Goal: Task Accomplishment & Management: Use online tool/utility

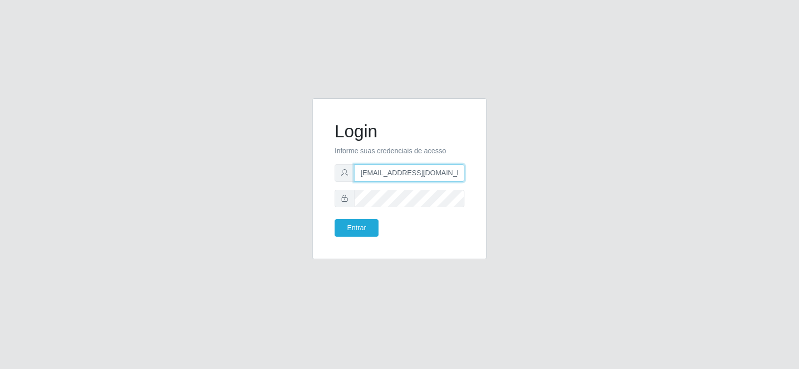
drag, startPoint x: 440, startPoint y: 175, endPoint x: 309, endPoint y: 184, distance: 130.6
click at [309, 184] on div "Login Informe suas credenciais de acesso [EMAIL_ADDRESS][DOMAIN_NAME] Entrar" at bounding box center [399, 184] width 190 height 173
type input "[DOMAIN_NAME]"
drag, startPoint x: 422, startPoint y: 168, endPoint x: 262, endPoint y: 184, distance: 161.0
click at [262, 184] on div "Login Informe suas credenciais de acesso mail.com Entrar" at bounding box center [399, 184] width 569 height 173
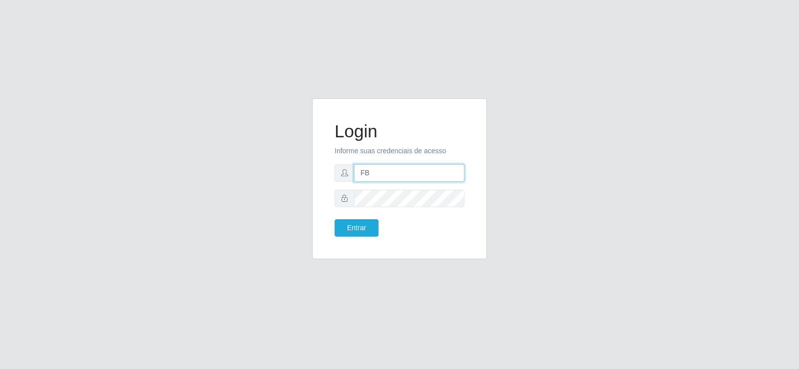
type input "Fbarros224@gmail.com"
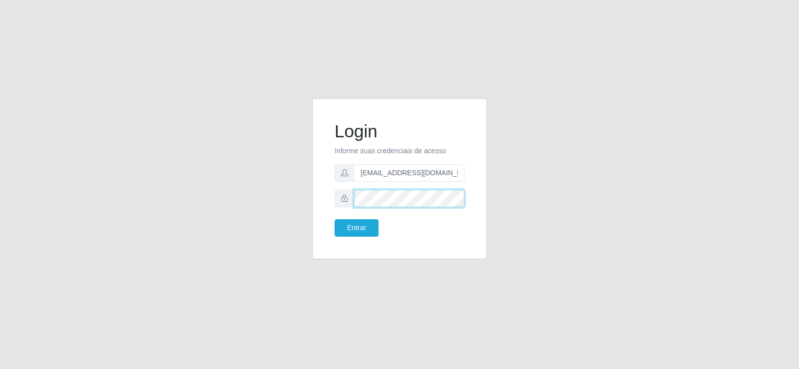
click at [284, 192] on div "Login Informe suas credenciais de acesso Fbarros224@gmail.com Entrar" at bounding box center [399, 184] width 569 height 173
click at [352, 232] on button "Entrar" at bounding box center [356, 227] width 44 height 17
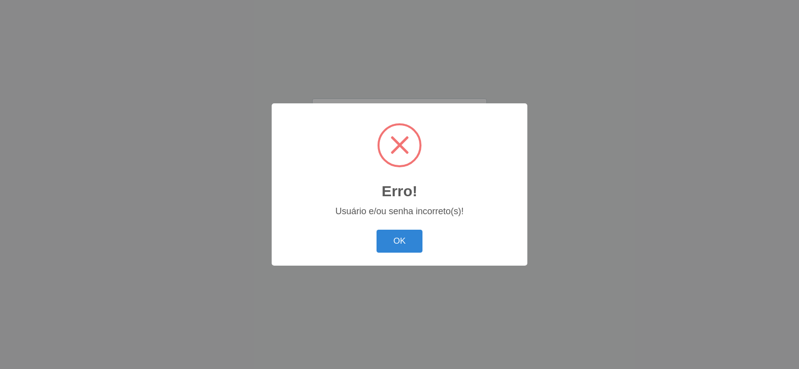
drag, startPoint x: 385, startPoint y: 235, endPoint x: 480, endPoint y: 269, distance: 101.4
click at [390, 239] on button "OK" at bounding box center [399, 241] width 46 height 23
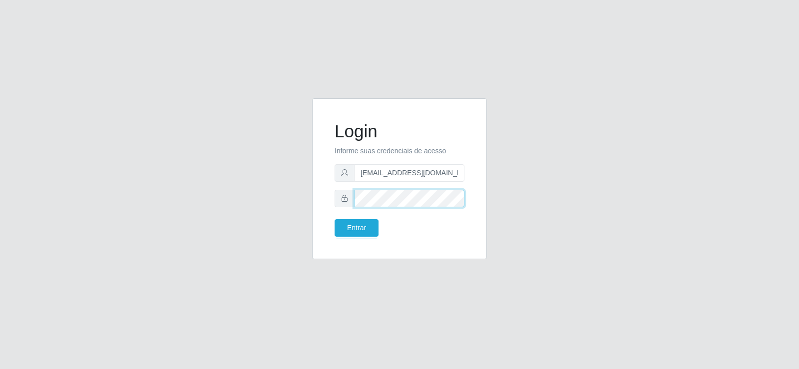
click at [263, 199] on div "Login Informe suas credenciais de acesso Fbarros224@gmail.com Entrar" at bounding box center [399, 184] width 569 height 173
click at [354, 229] on button "Entrar" at bounding box center [356, 227] width 44 height 17
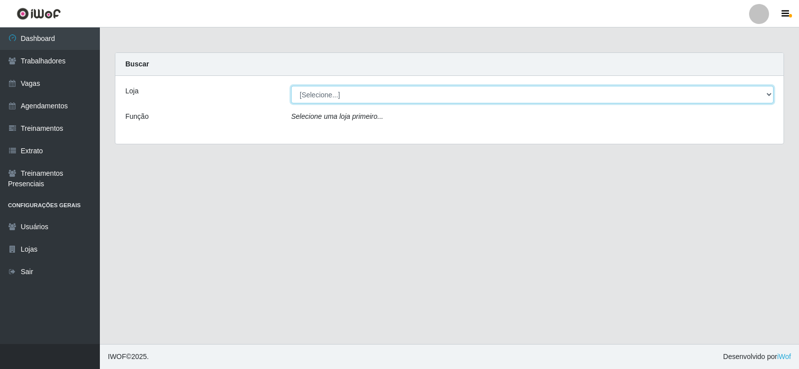
drag, startPoint x: 343, startPoint y: 92, endPoint x: 344, endPoint y: 100, distance: 8.0
click at [343, 92] on select "[Selecione...] Supermercado Tadeu - [GEOGRAPHIC_DATA]" at bounding box center [532, 94] width 482 height 17
select select "195"
click at [291, 86] on select "[Selecione...] Supermercado Tadeu - [GEOGRAPHIC_DATA]" at bounding box center [532, 94] width 482 height 17
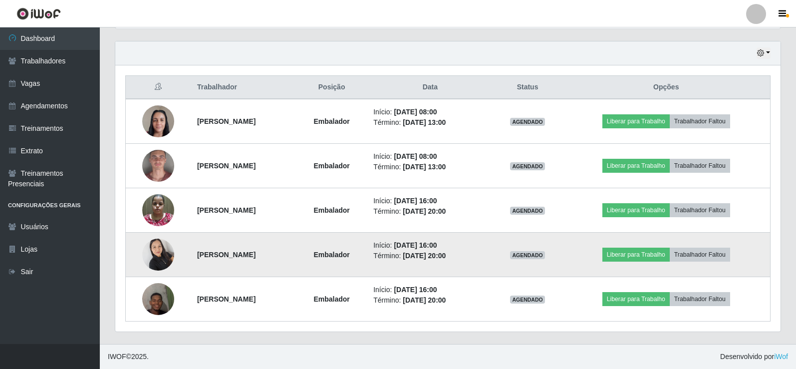
scroll to position [288, 0]
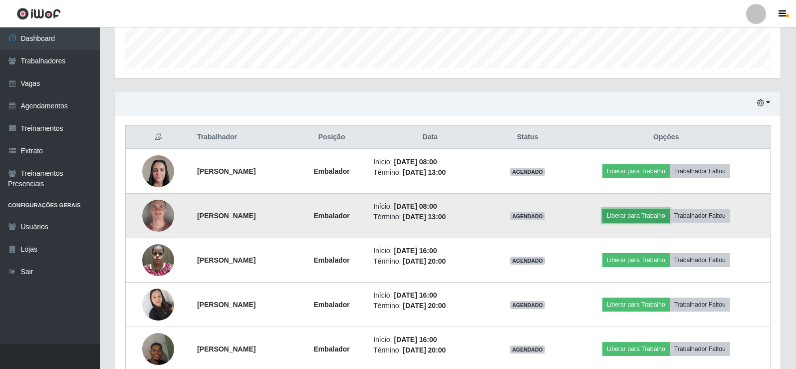
click at [657, 215] on button "Liberar para Trabalho" at bounding box center [635, 216] width 67 height 14
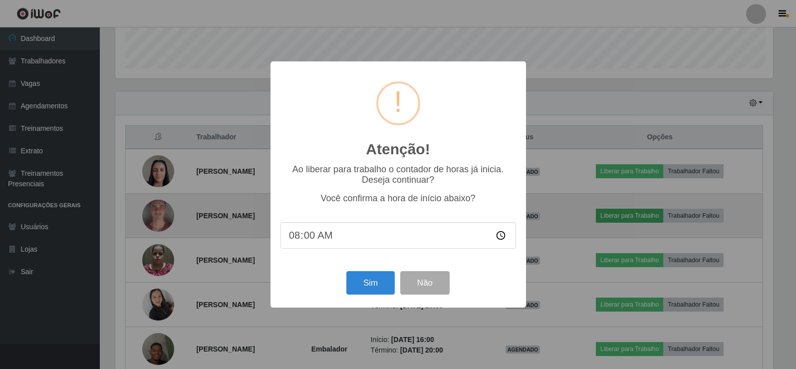
scroll to position [207, 660]
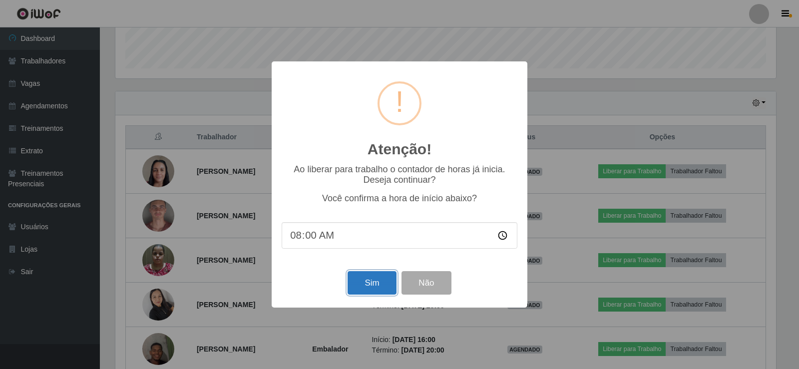
click at [368, 286] on button "Sim" at bounding box center [371, 282] width 48 height 23
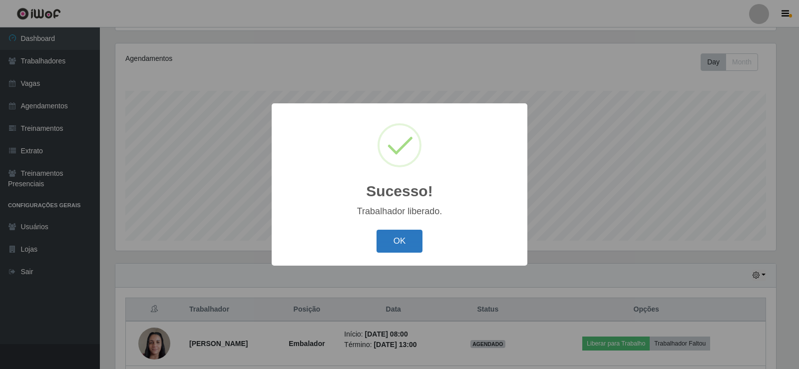
drag, startPoint x: 399, startPoint y: 229, endPoint x: 391, endPoint y: 244, distance: 16.7
click at [398, 233] on div "OK Cancel" at bounding box center [399, 241] width 236 height 28
click at [389, 246] on button "OK" at bounding box center [399, 241] width 46 height 23
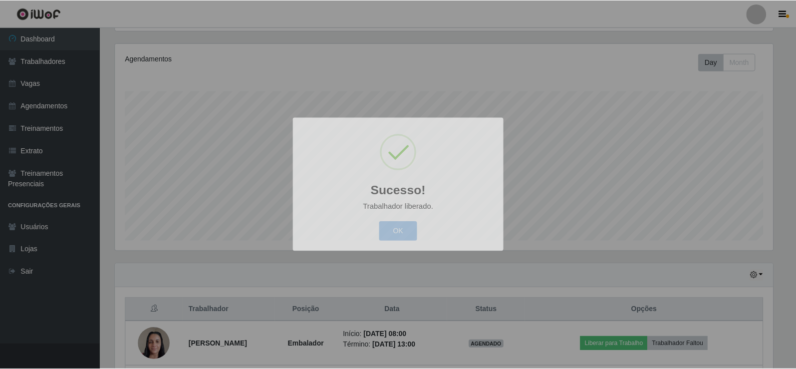
scroll to position [207, 665]
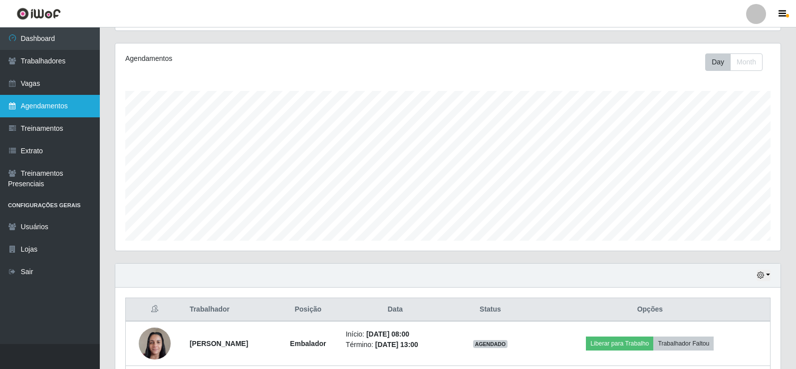
click at [48, 105] on link "Agendamentos" at bounding box center [50, 106] width 100 height 22
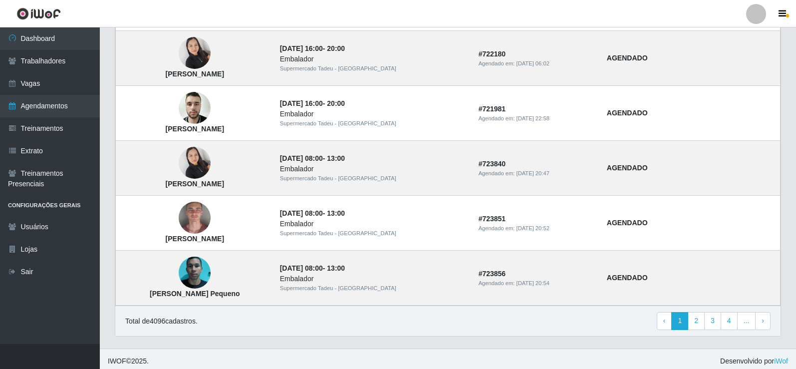
scroll to position [673, 0]
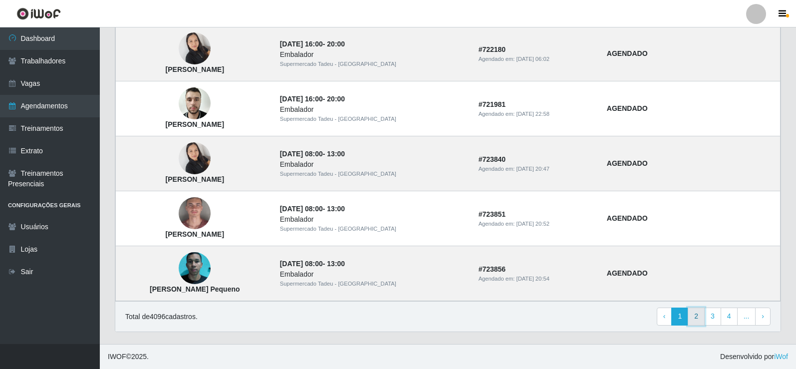
click at [692, 308] on link "2" at bounding box center [696, 316] width 17 height 18
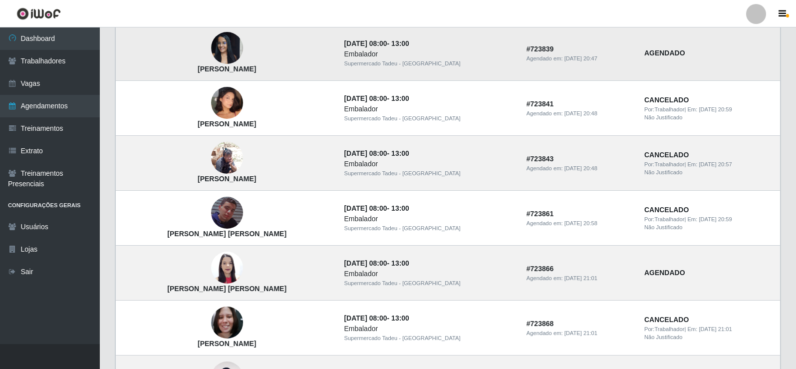
scroll to position [349, 0]
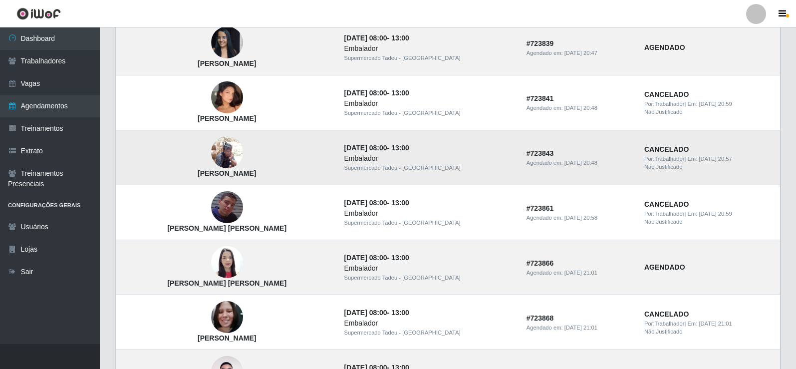
click at [211, 149] on img at bounding box center [227, 152] width 32 height 42
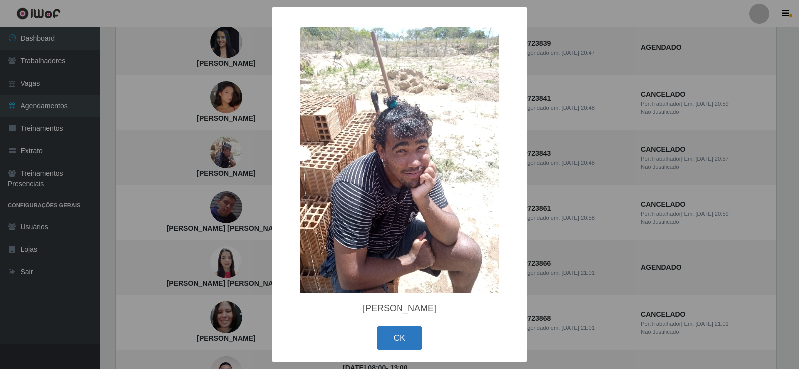
click at [394, 333] on button "OK" at bounding box center [399, 337] width 46 height 23
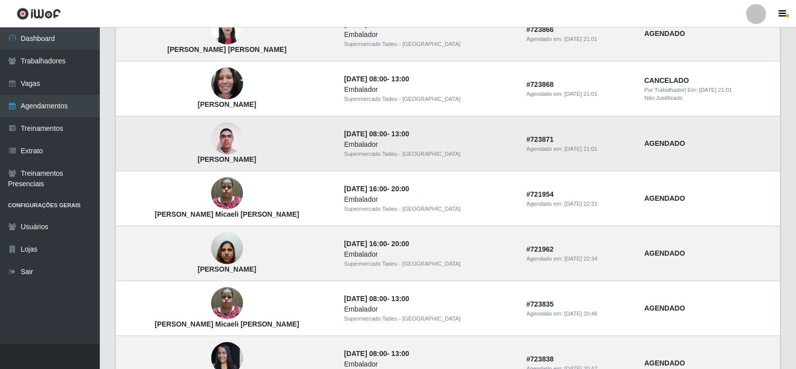
scroll to position [673, 0]
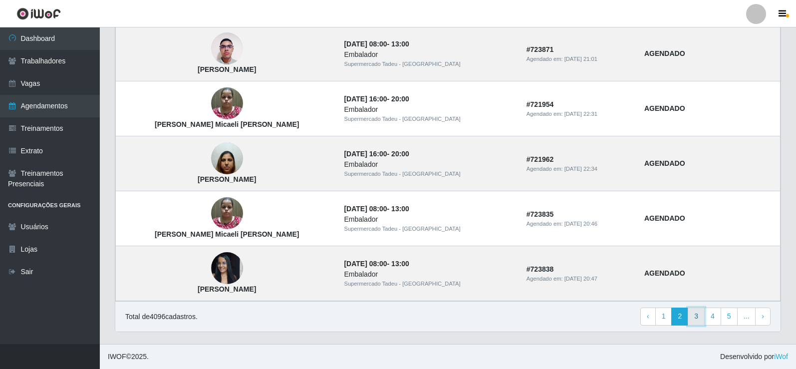
click at [693, 317] on link "3" at bounding box center [696, 316] width 17 height 18
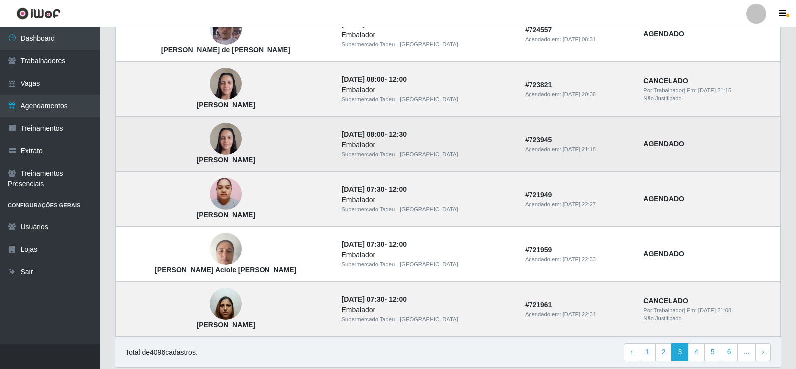
scroll to position [673, 0]
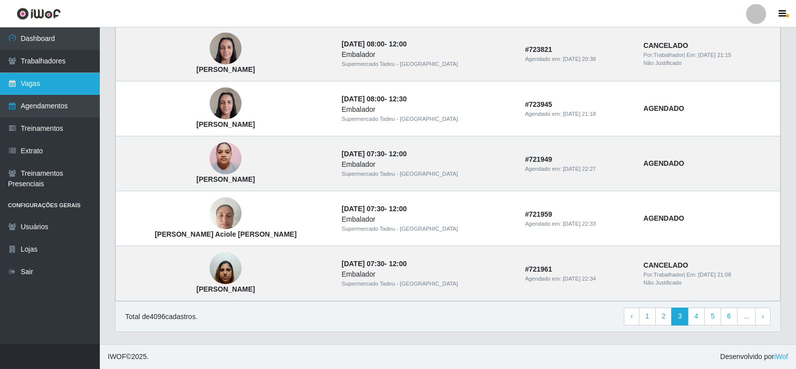
click at [70, 92] on link "Vagas" at bounding box center [50, 83] width 100 height 22
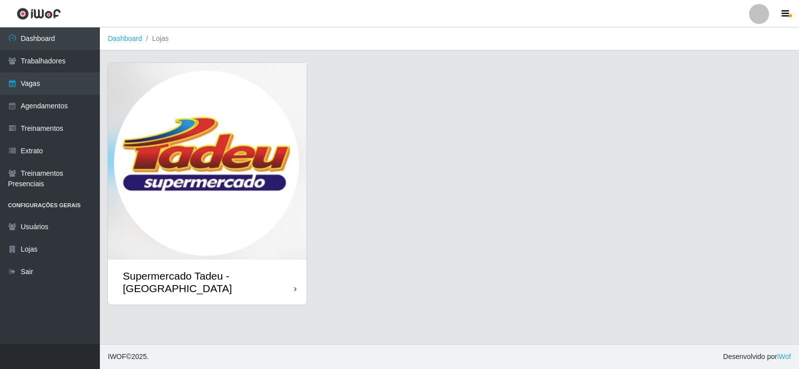
click at [287, 193] on img at bounding box center [207, 161] width 199 height 197
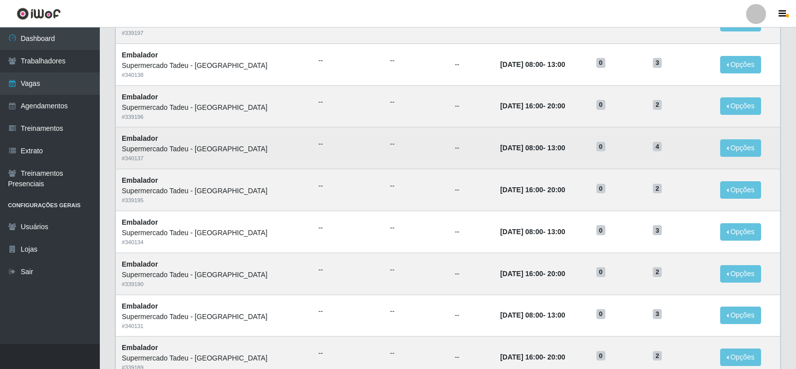
scroll to position [228, 0]
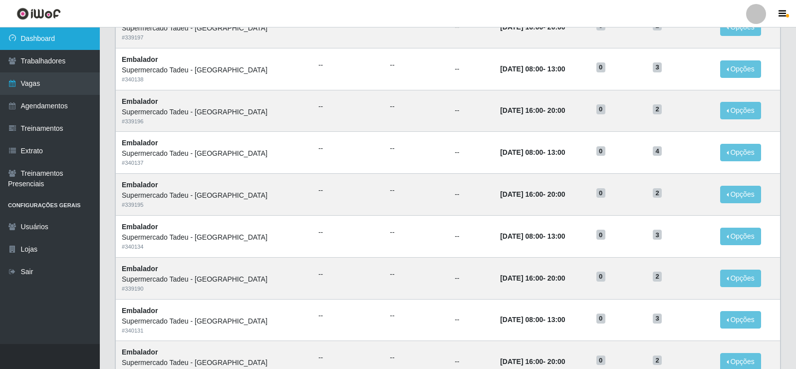
click at [79, 42] on link "Dashboard" at bounding box center [50, 38] width 100 height 22
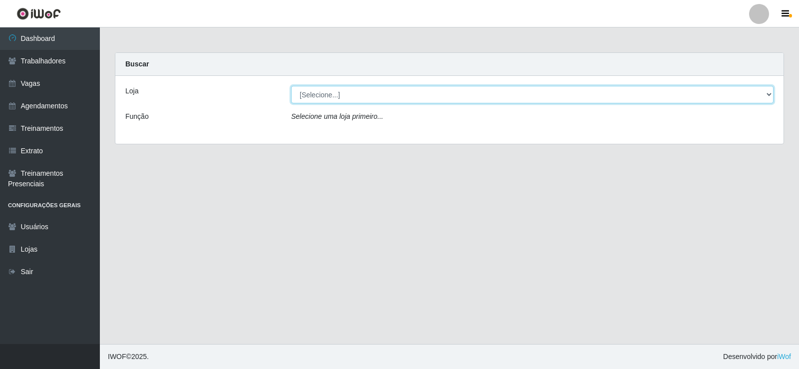
click at [330, 94] on select "[Selecione...] Supermercado Tadeu - [GEOGRAPHIC_DATA]" at bounding box center [532, 94] width 482 height 17
click at [291, 86] on select "[Selecione...] Supermercado Tadeu - [GEOGRAPHIC_DATA]" at bounding box center [532, 94] width 482 height 17
drag, startPoint x: 327, startPoint y: 92, endPoint x: 337, endPoint y: 102, distance: 13.8
click at [330, 95] on select "[Selecione...] Supermercado Tadeu - [GEOGRAPHIC_DATA]" at bounding box center [532, 94] width 482 height 17
select select "195"
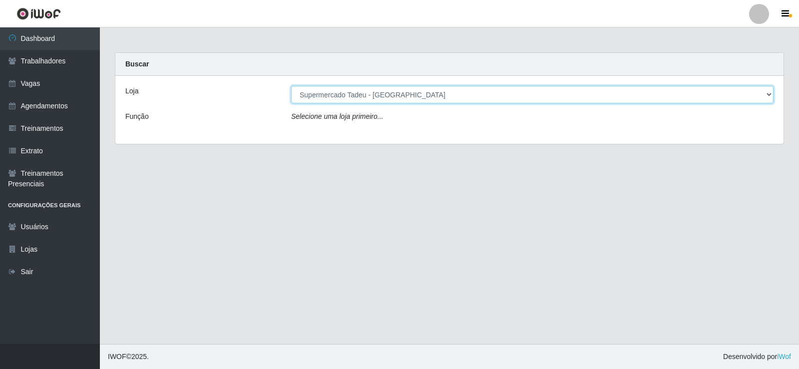
click at [291, 86] on select "[Selecione...] Supermercado Tadeu - [GEOGRAPHIC_DATA]" at bounding box center [532, 94] width 482 height 17
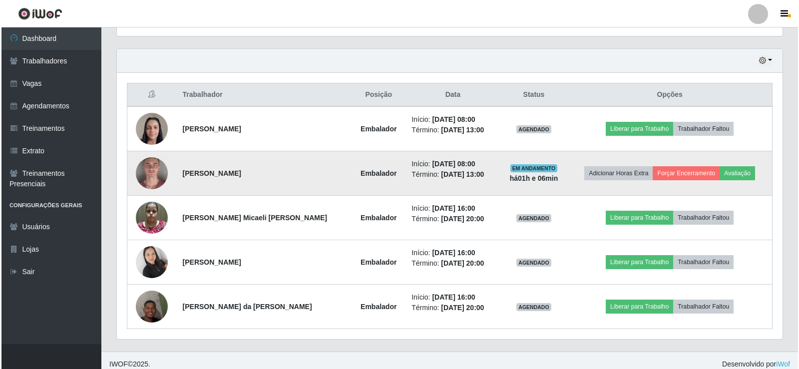
scroll to position [288, 0]
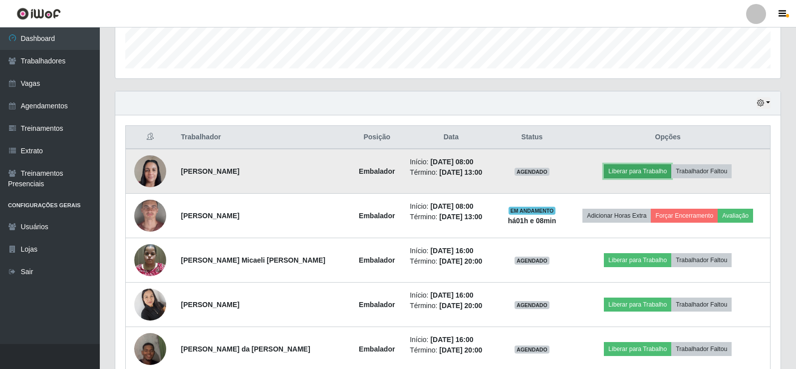
click at [635, 166] on button "Liberar para Trabalho" at bounding box center [637, 171] width 67 height 14
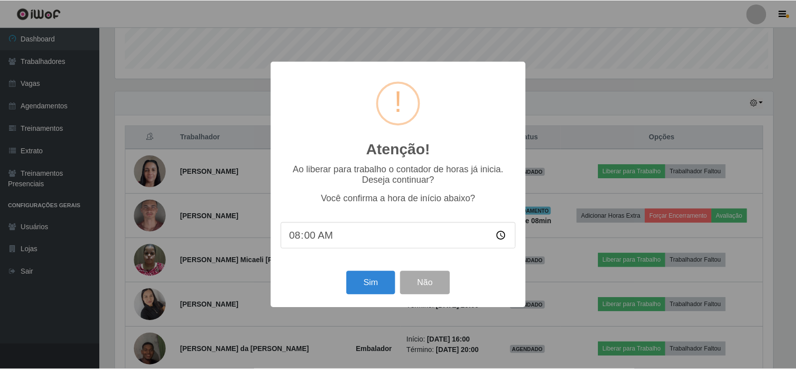
scroll to position [207, 660]
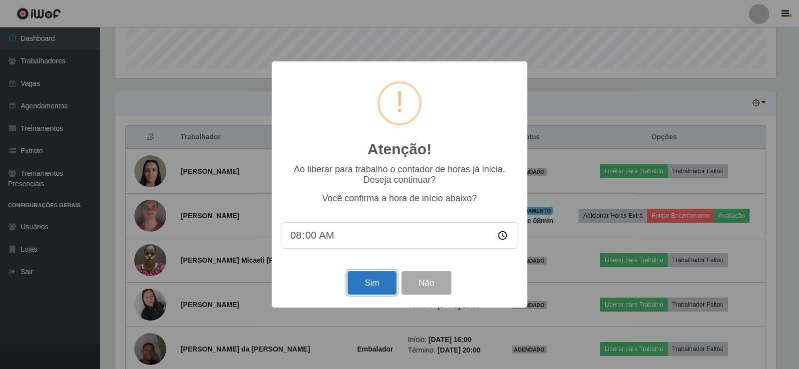
click at [368, 291] on button "Sim" at bounding box center [371, 282] width 48 height 23
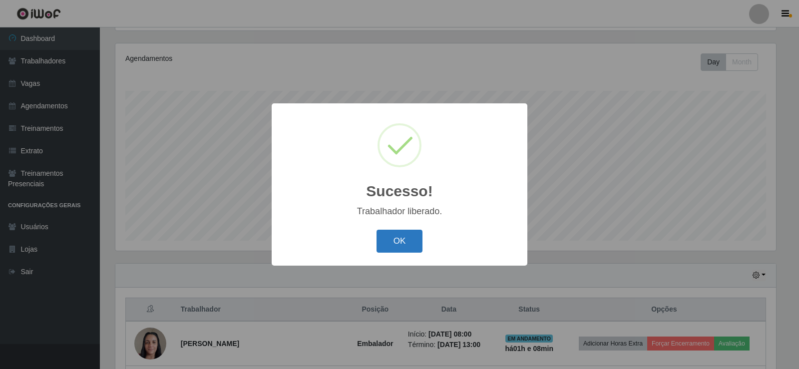
click at [405, 236] on button "OK" at bounding box center [399, 241] width 46 height 23
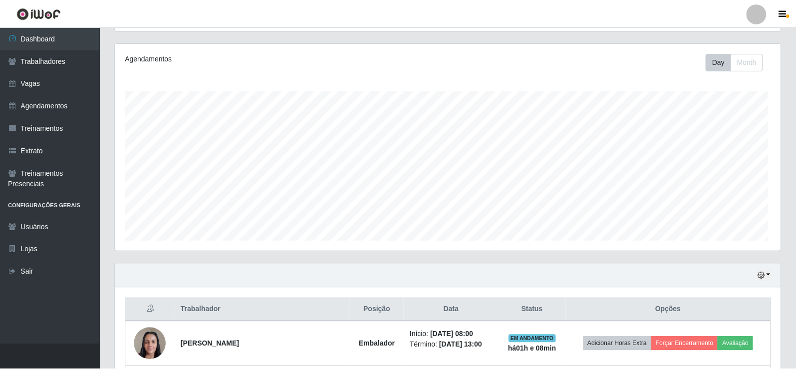
scroll to position [207, 665]
